Goal: Information Seeking & Learning: Learn about a topic

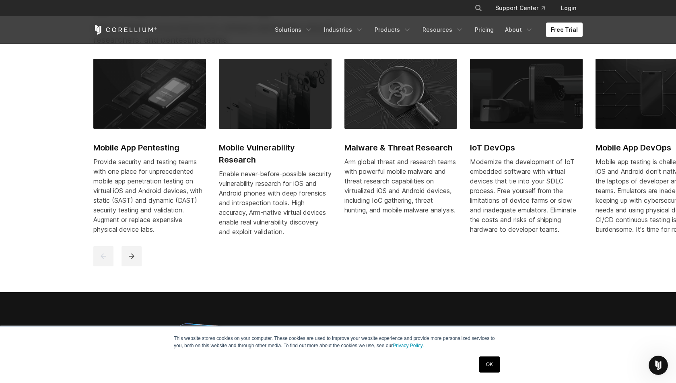
scroll to position [448, 0]
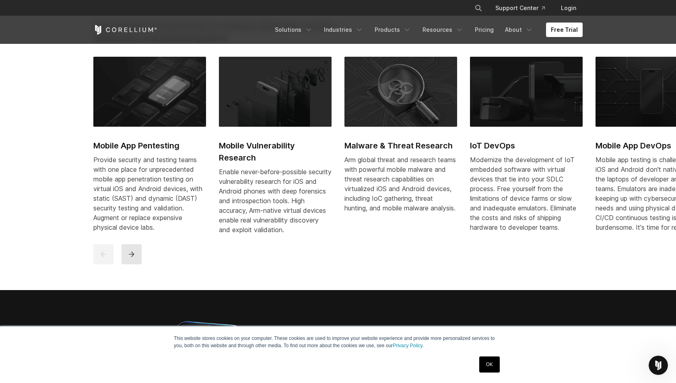
click at [131, 264] on button "next" at bounding box center [131, 254] width 20 height 20
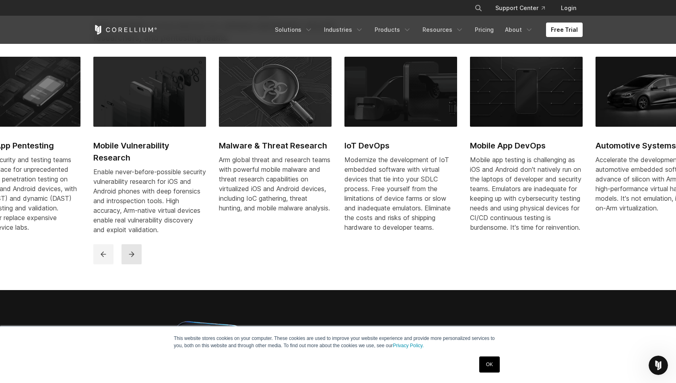
click at [131, 264] on button "next" at bounding box center [131, 254] width 20 height 20
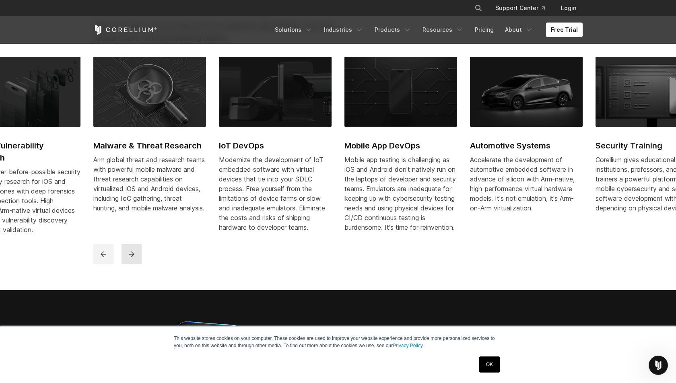
click at [131, 264] on button "next" at bounding box center [131, 254] width 20 height 20
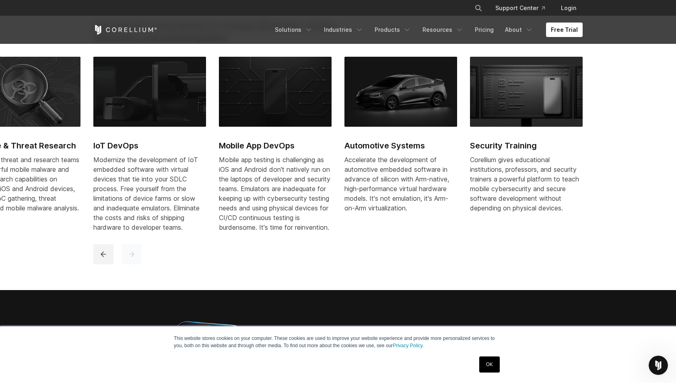
click at [131, 264] on button "next" at bounding box center [131, 254] width 20 height 20
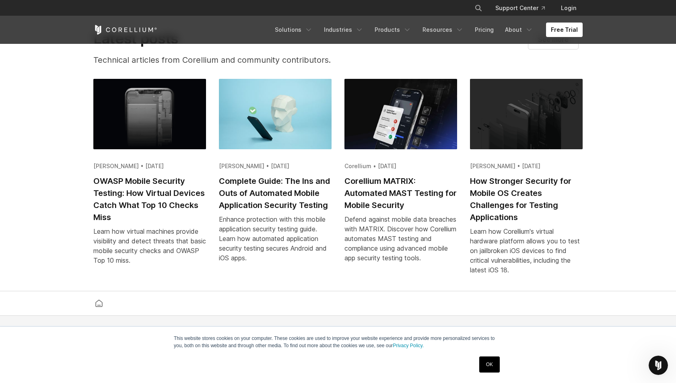
scroll to position [1591, 0]
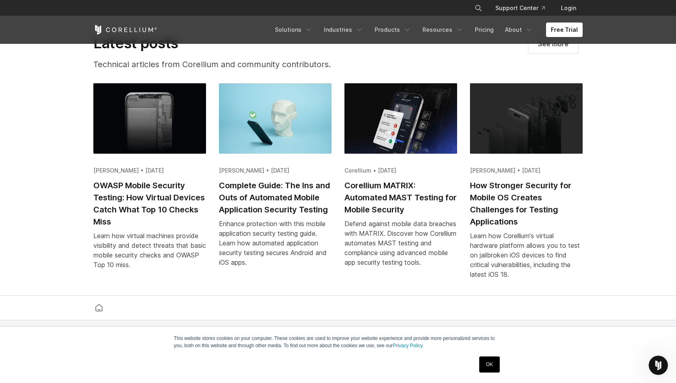
click at [281, 203] on h2 "Complete Guide: The Ins and Outs of Automated Mobile Application Security Testi…" at bounding box center [275, 197] width 113 height 36
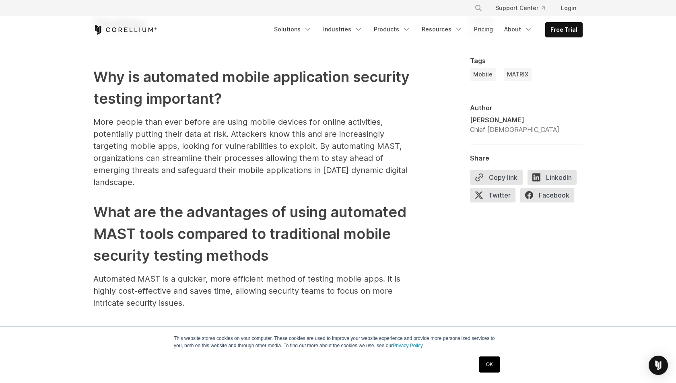
scroll to position [2381, 0]
